Goal: Information Seeking & Learning: Learn about a topic

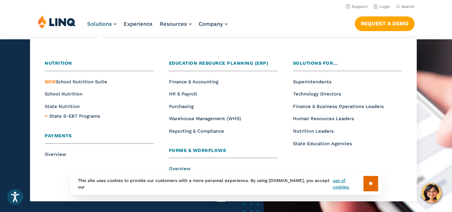
click at [182, 168] on span "Overview" at bounding box center [179, 168] width 21 height 5
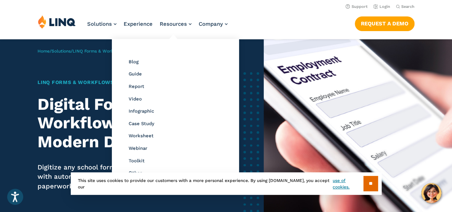
scroll to position [36, 0]
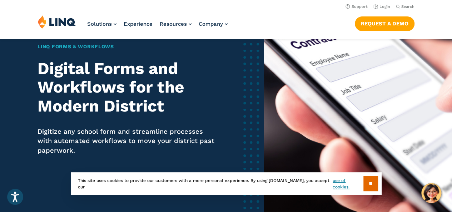
click at [370, 185] on input "**" at bounding box center [370, 183] width 15 height 15
